Goal: Transaction & Acquisition: Purchase product/service

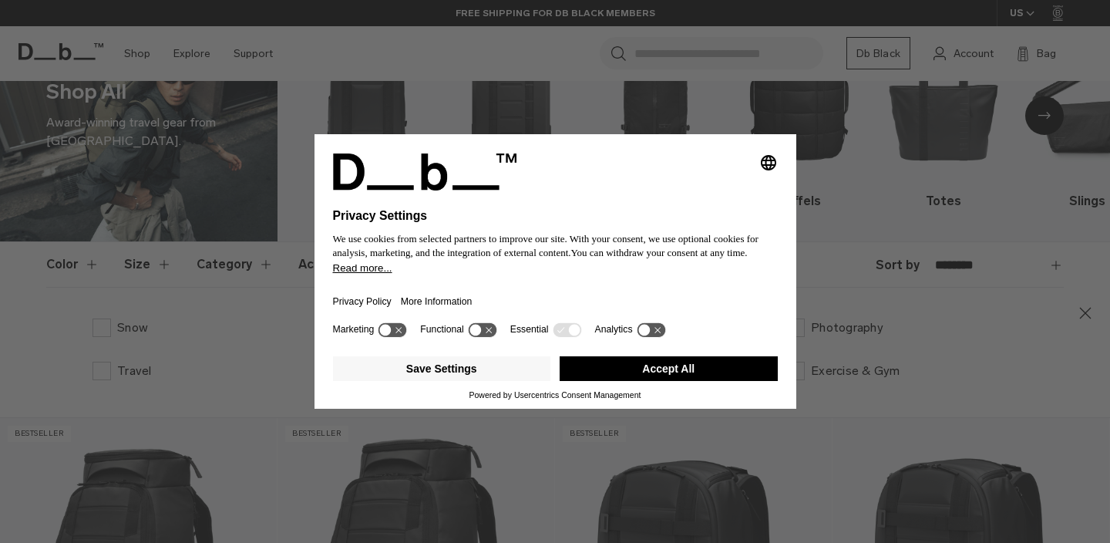
click at [492, 337] on icon at bounding box center [482, 329] width 29 height 15
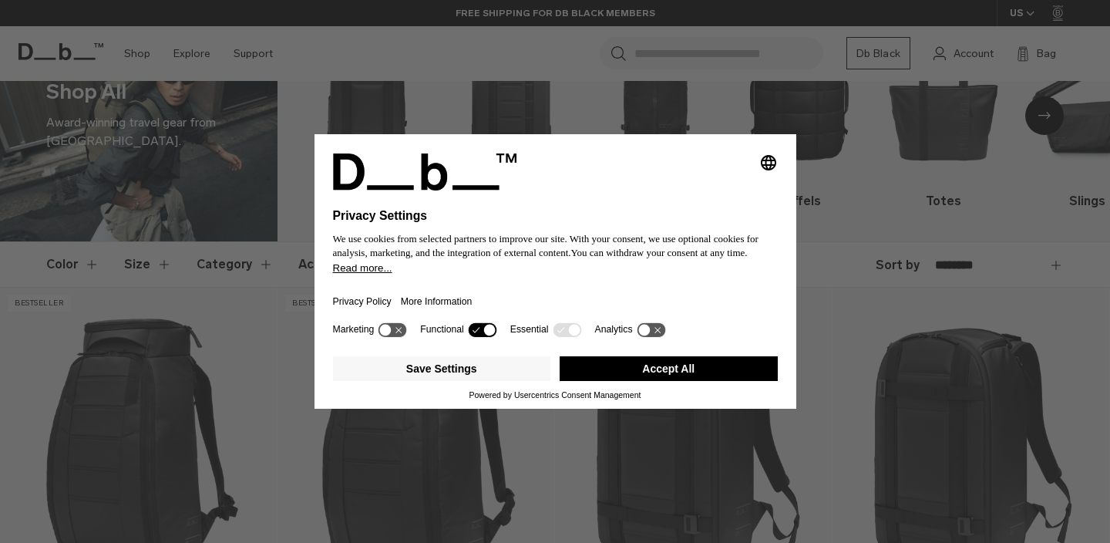
click at [482, 332] on icon at bounding box center [482, 329] width 29 height 15
click at [509, 372] on button "Save Settings" at bounding box center [442, 368] width 218 height 25
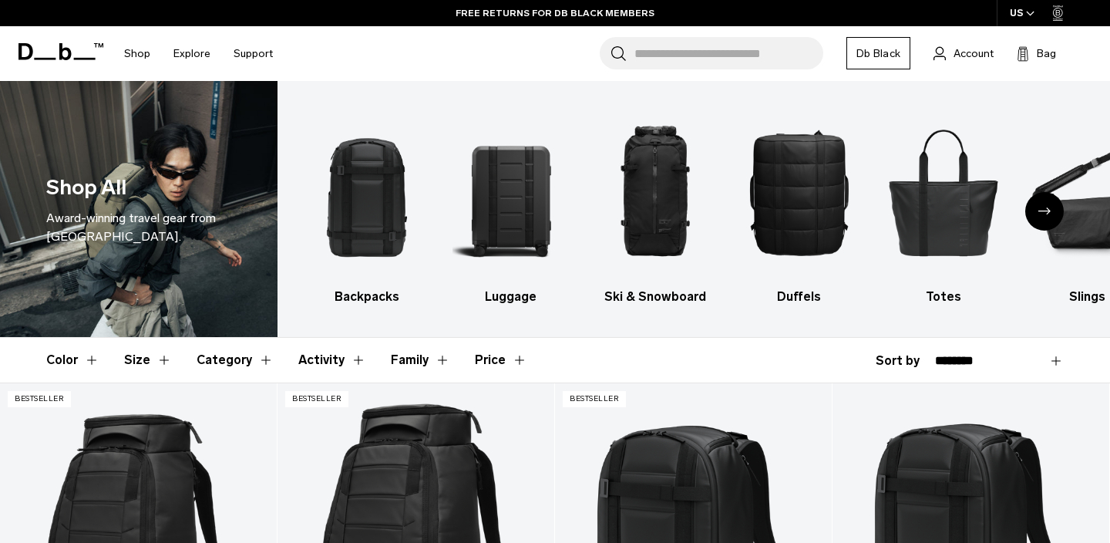
click at [1039, 214] on icon "Next slide" at bounding box center [1044, 210] width 12 height 7
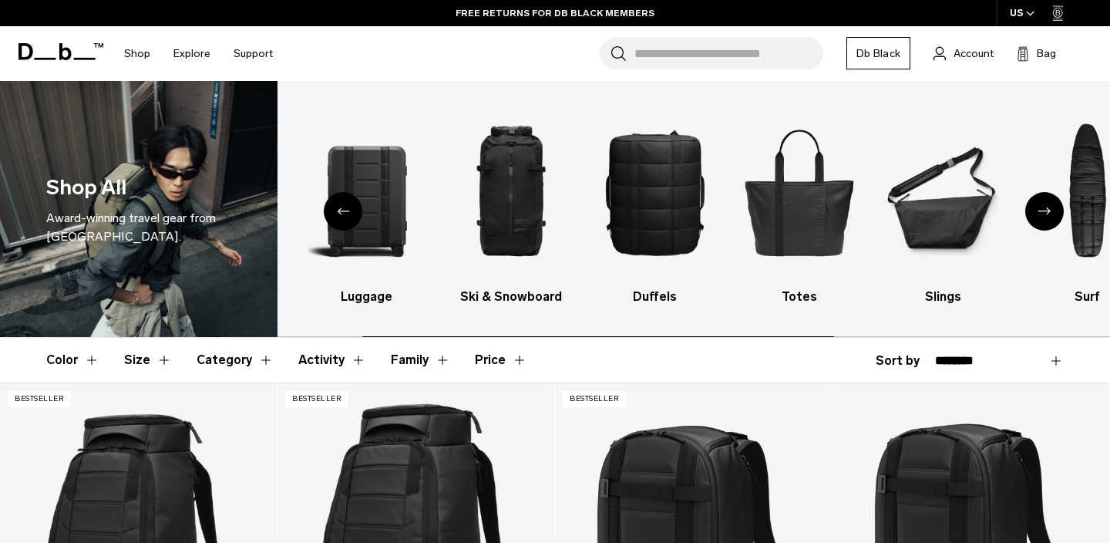
click at [1039, 214] on icon "Next slide" at bounding box center [1044, 210] width 12 height 7
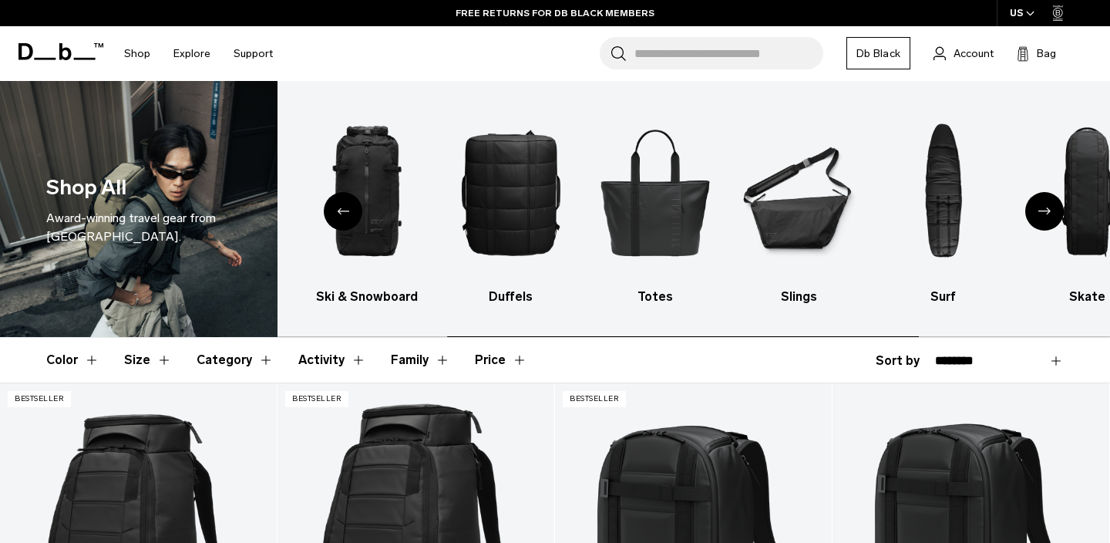
click at [1039, 214] on icon "Next slide" at bounding box center [1044, 210] width 12 height 7
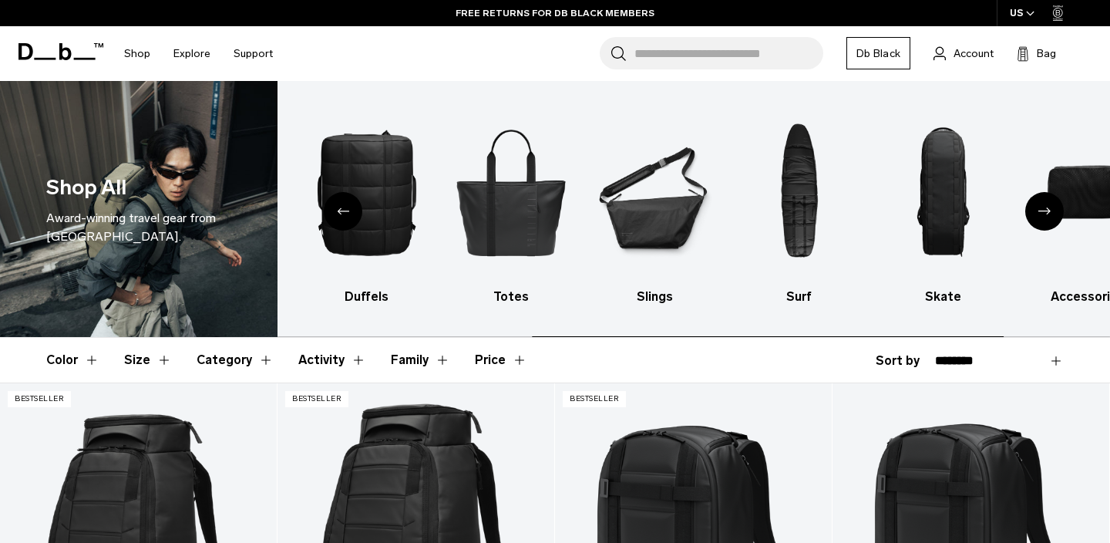
click at [1039, 214] on icon "Next slide" at bounding box center [1044, 210] width 12 height 7
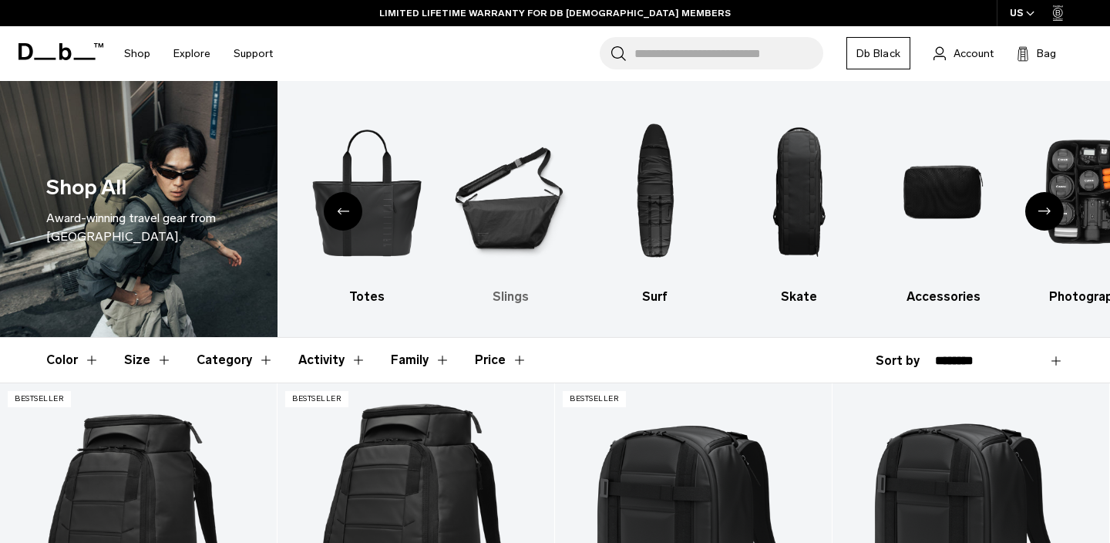
click at [506, 203] on img "6 / 10" at bounding box center [510, 192] width 117 height 176
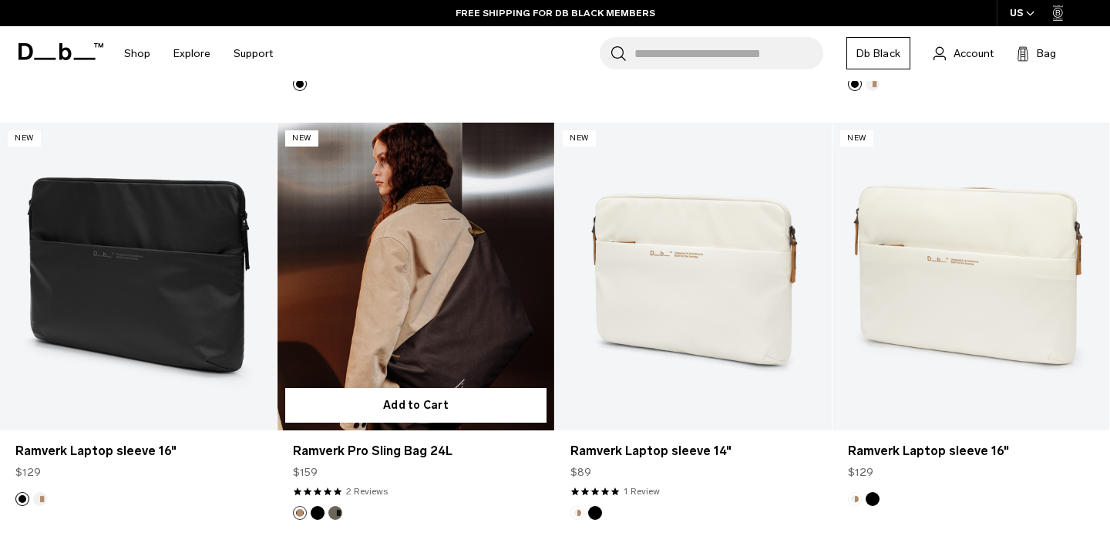
scroll to position [2402, 0]
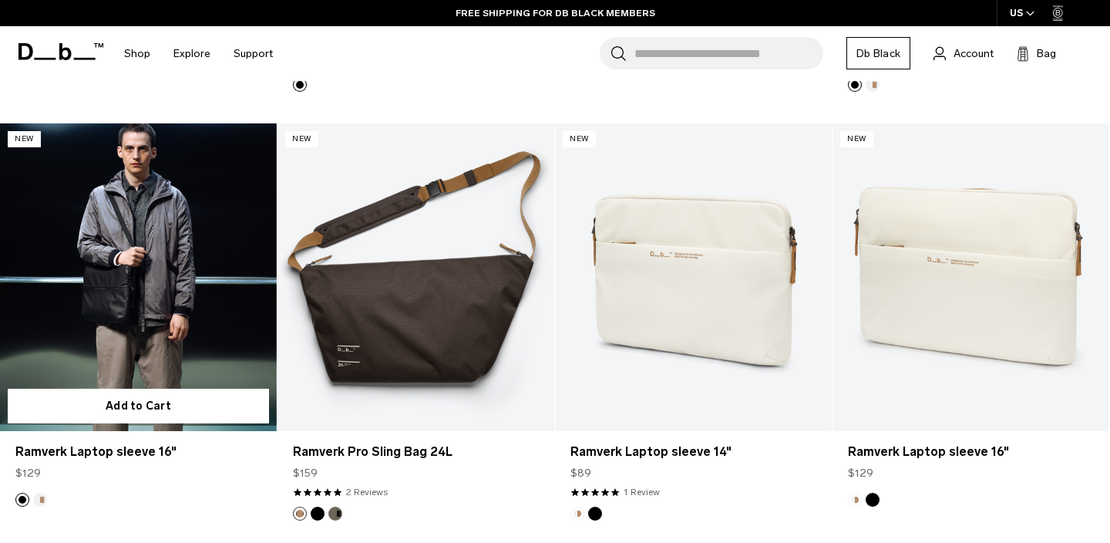
click at [145, 273] on link "Ramverk Laptop sleeve 16" at bounding box center [138, 276] width 277 height 307
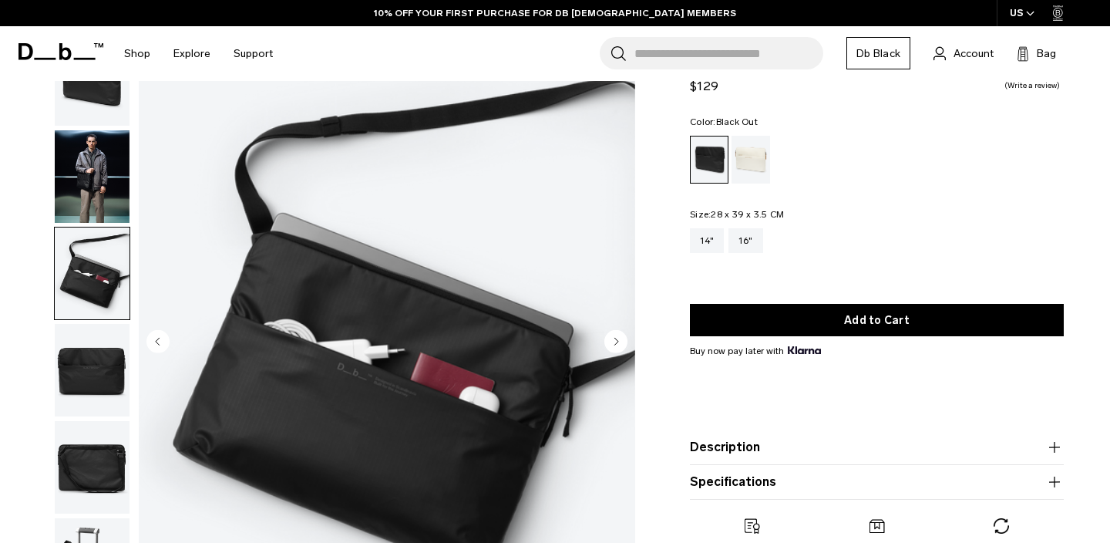
click at [102, 389] on img "button" at bounding box center [92, 370] width 75 height 92
click at [99, 441] on img "button" at bounding box center [92, 467] width 75 height 92
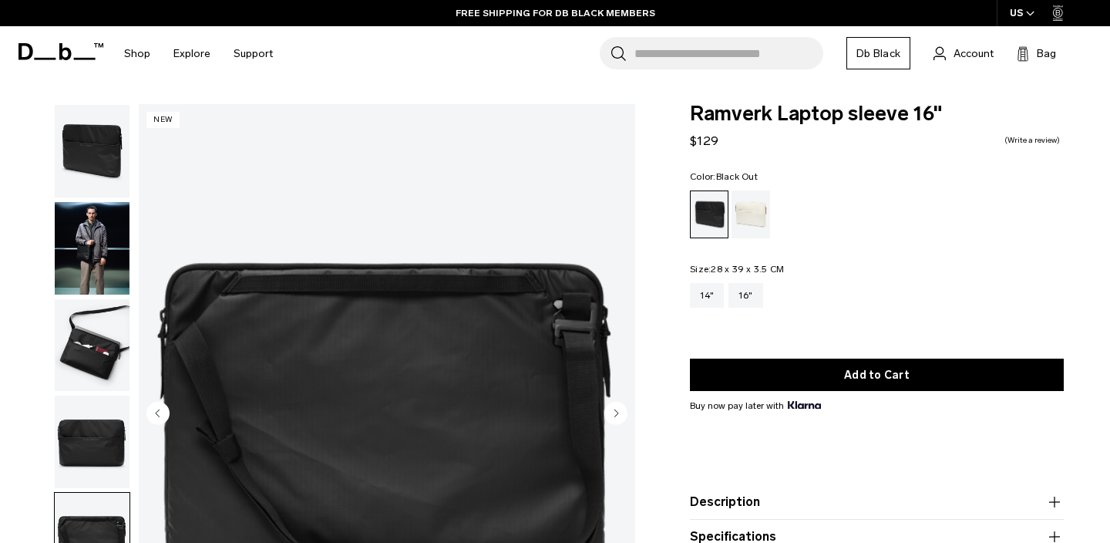
click at [86, 309] on img "button" at bounding box center [92, 345] width 75 height 92
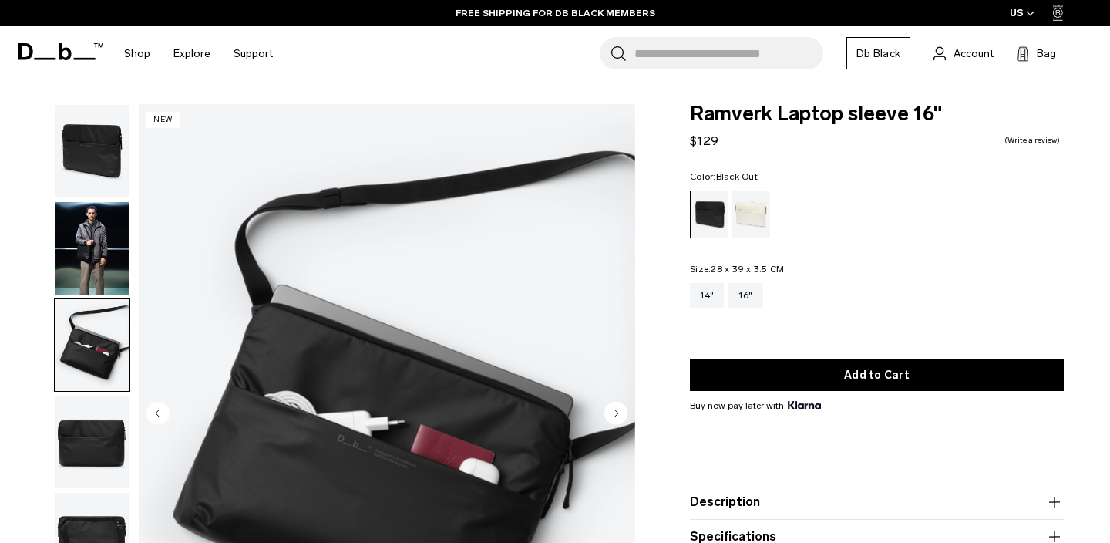
click at [66, 188] on img "button" at bounding box center [92, 151] width 75 height 92
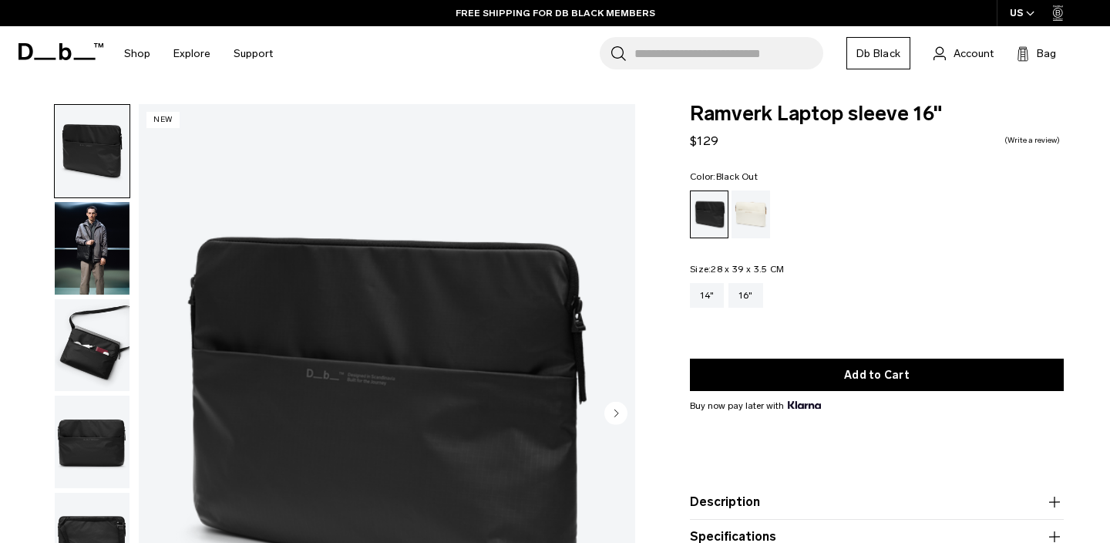
click at [88, 246] on img "button" at bounding box center [92, 248] width 75 height 92
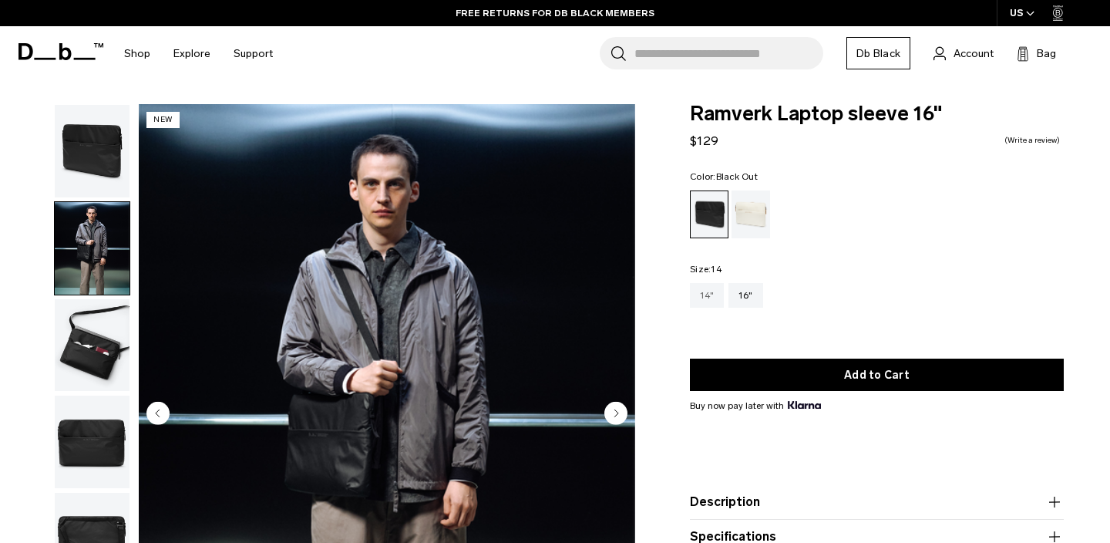
click at [706, 291] on div "14"" at bounding box center [707, 295] width 34 height 25
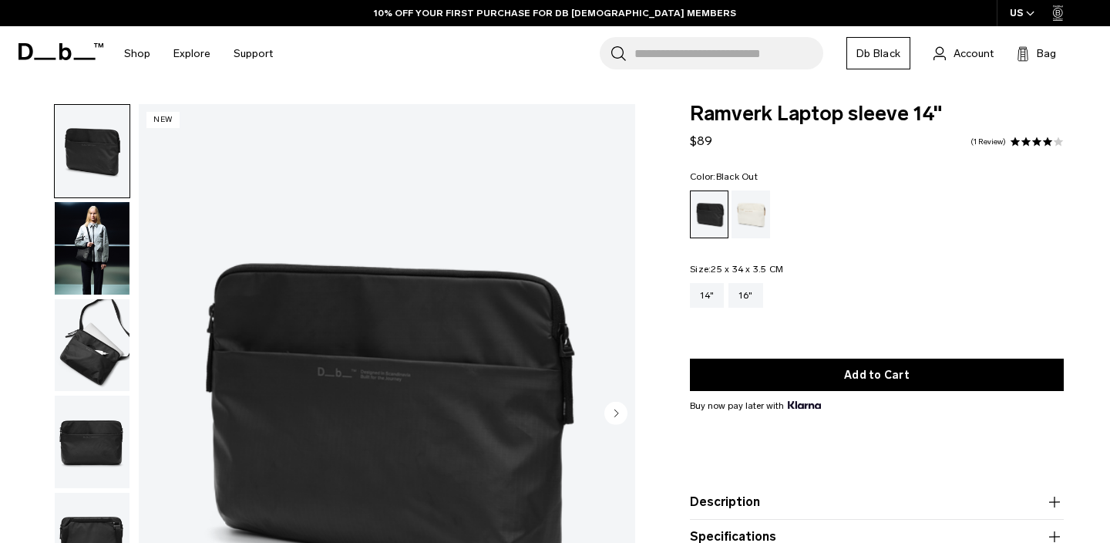
click at [109, 346] on img "button" at bounding box center [92, 345] width 75 height 92
